Goal: Navigation & Orientation: Go to known website

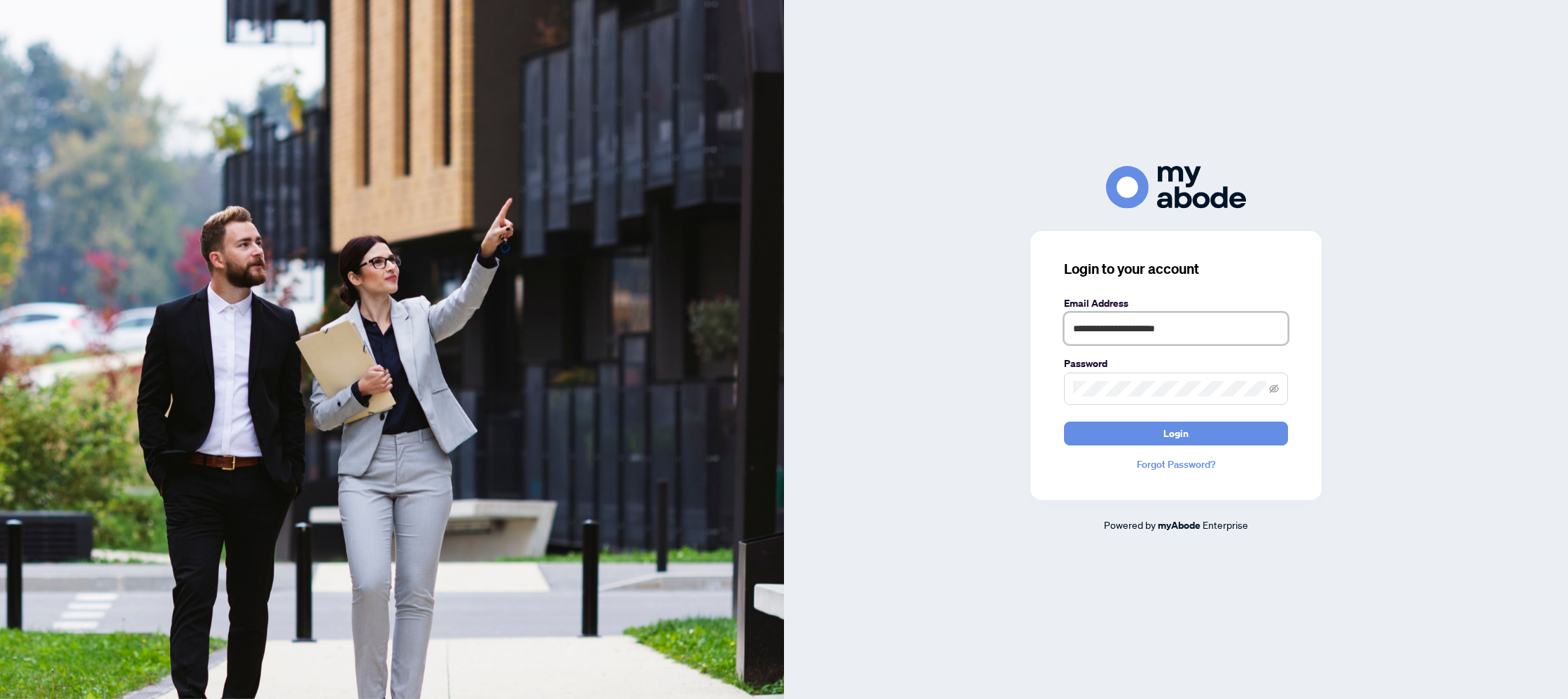
click at [1233, 335] on input "**********" at bounding box center [1176, 328] width 224 height 32
click at [1231, 328] on input "**********" at bounding box center [1176, 328] width 224 height 32
type input "**********"
click at [1207, 439] on button "Login" at bounding box center [1176, 433] width 224 height 24
